Goal: Find contact information: Find contact information

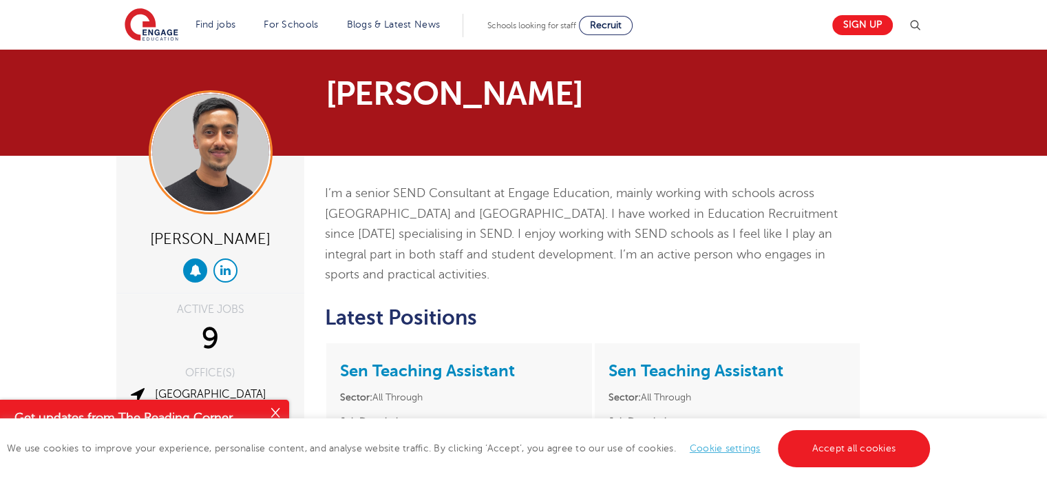
click at [225, 280] on link at bounding box center [225, 270] width 24 height 24
click at [187, 267] on button at bounding box center [195, 270] width 24 height 24
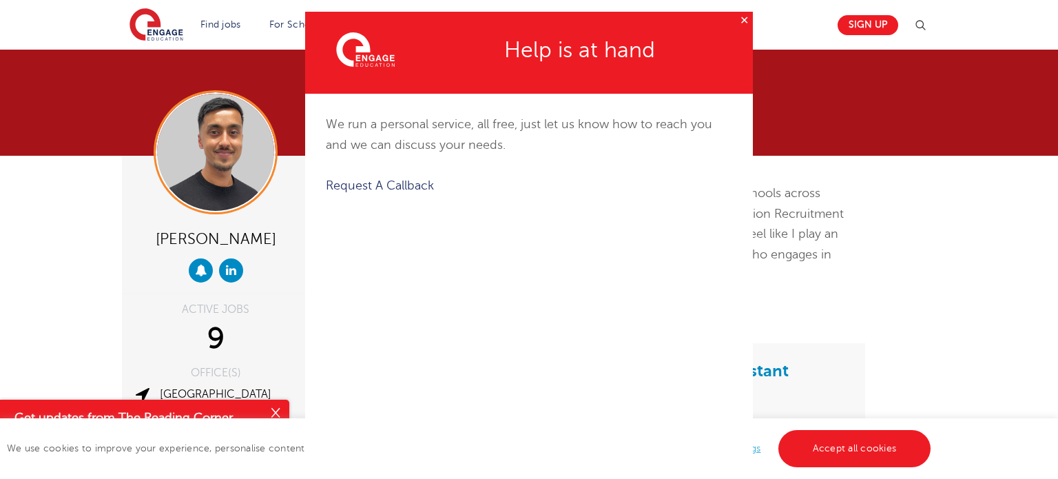
click at [739, 17] on button "✕" at bounding box center [743, 20] width 17 height 17
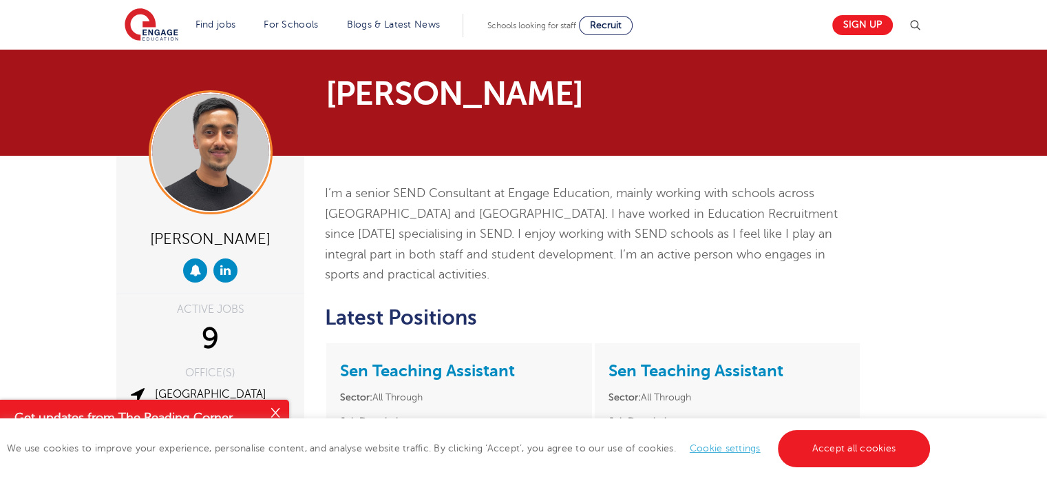
drag, startPoint x: 283, startPoint y: 89, endPoint x: 625, endPoint y: 111, distance: 342.3
click at [625, 116] on div "[PERSON_NAME]" at bounding box center [384, 102] width 557 height 51
copy h1 "[PERSON_NAME]"
click at [388, 118] on div "[PERSON_NAME]" at bounding box center [384, 102] width 557 height 51
click at [411, 93] on h1 "[PERSON_NAME]" at bounding box center [489, 93] width 327 height 33
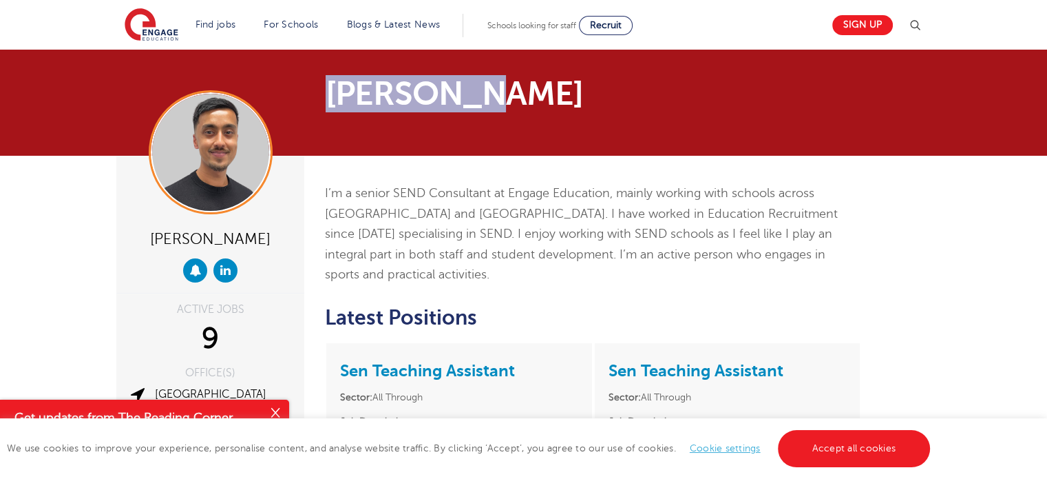
click at [411, 93] on h1 "[PERSON_NAME]" at bounding box center [489, 93] width 327 height 33
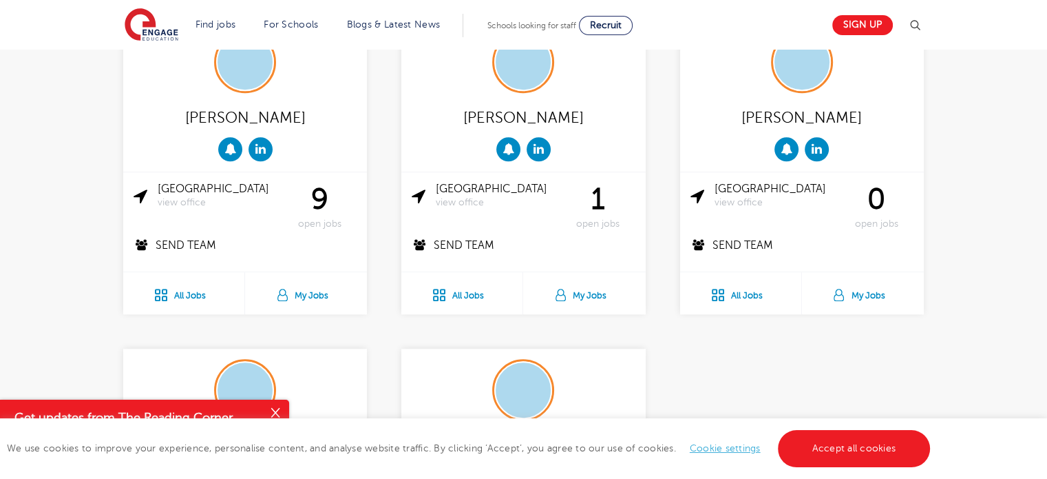
scroll to position [1240, 0]
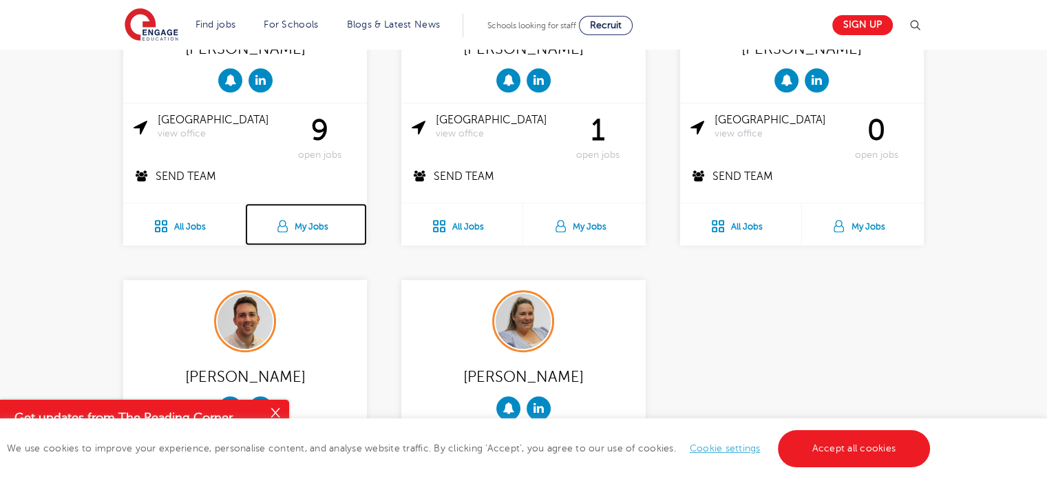
click at [333, 203] on link "My Jobs" at bounding box center [306, 224] width 122 height 42
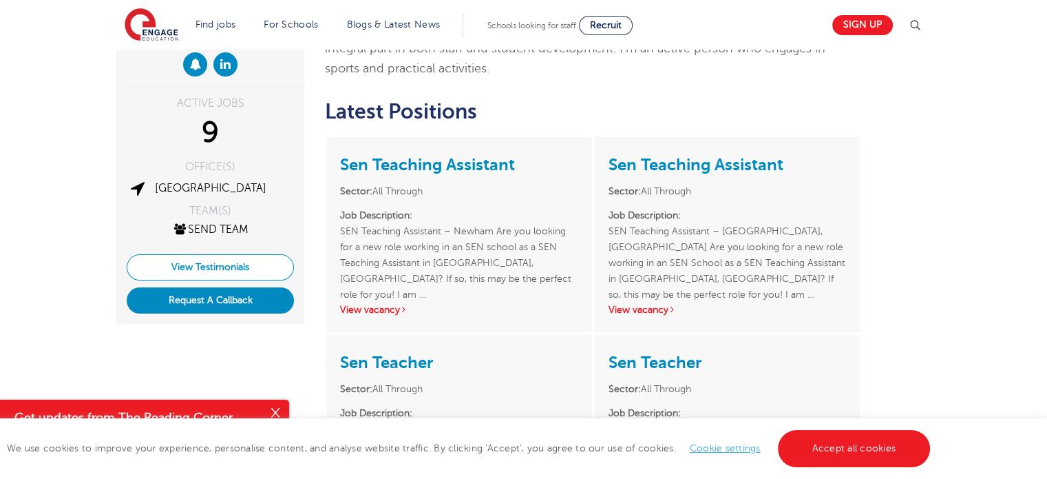
scroll to position [207, 0]
click at [244, 276] on link "View Testimonials" at bounding box center [210, 266] width 167 height 26
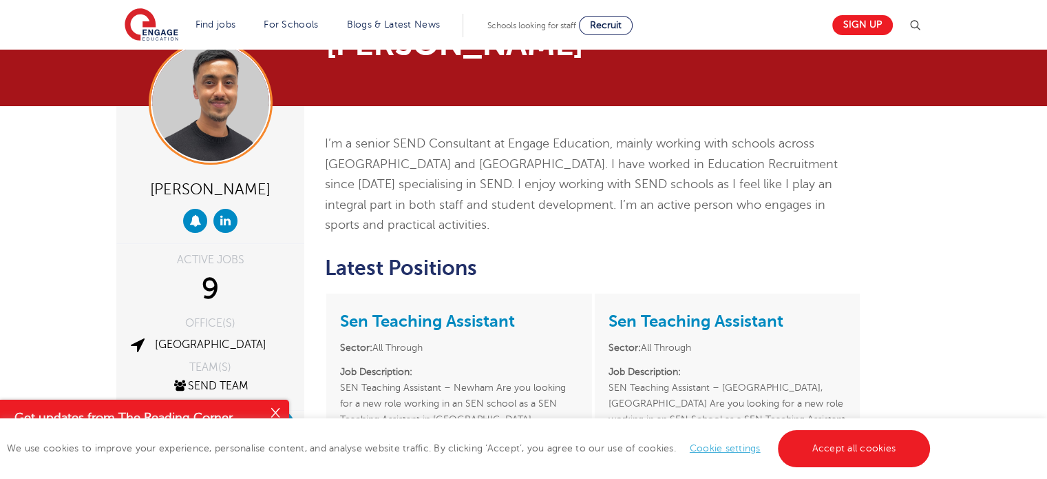
scroll to position [0, 0]
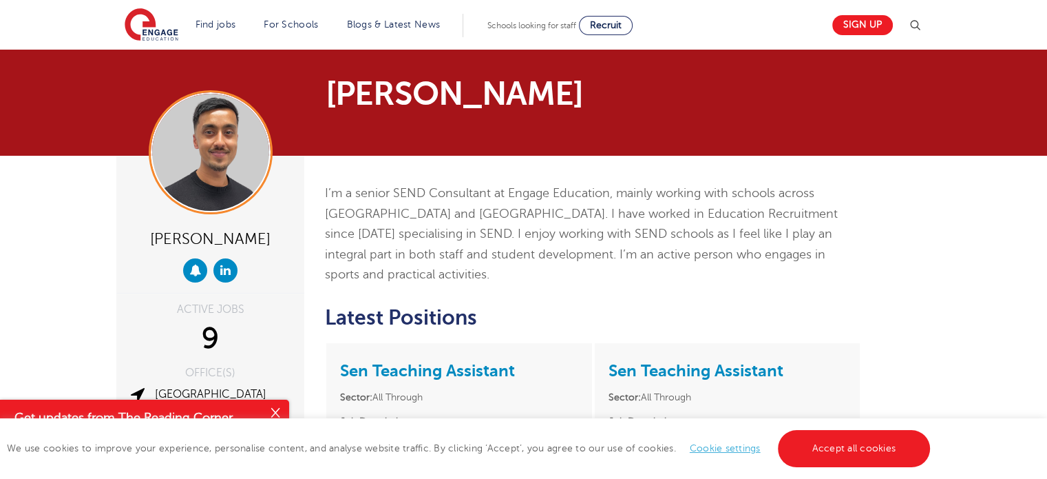
drag, startPoint x: 333, startPoint y: 101, endPoint x: 616, endPoint y: 100, distance: 283.7
click at [616, 100] on h1 "[PERSON_NAME]" at bounding box center [489, 93] width 327 height 33
copy h1 "[PERSON_NAME]"
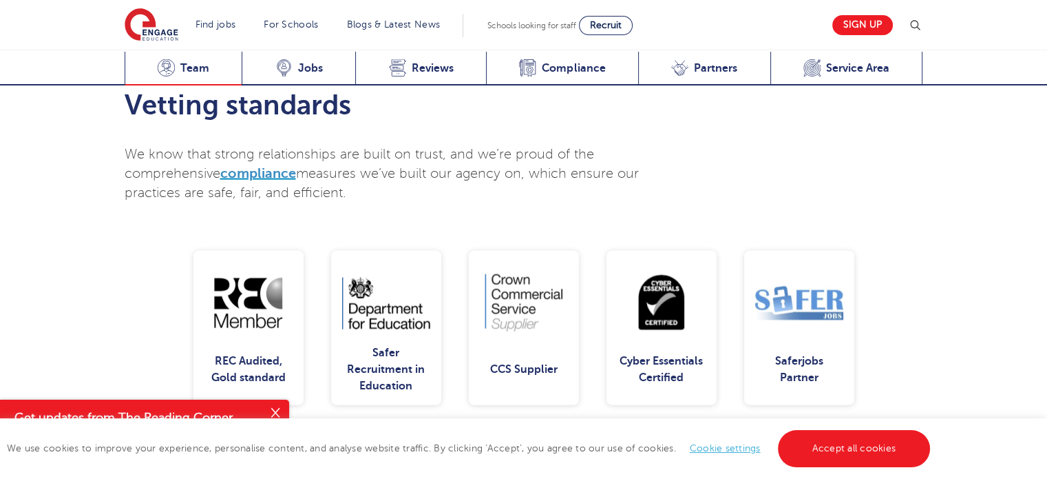
scroll to position [2961, 0]
